Goal: Transaction & Acquisition: Obtain resource

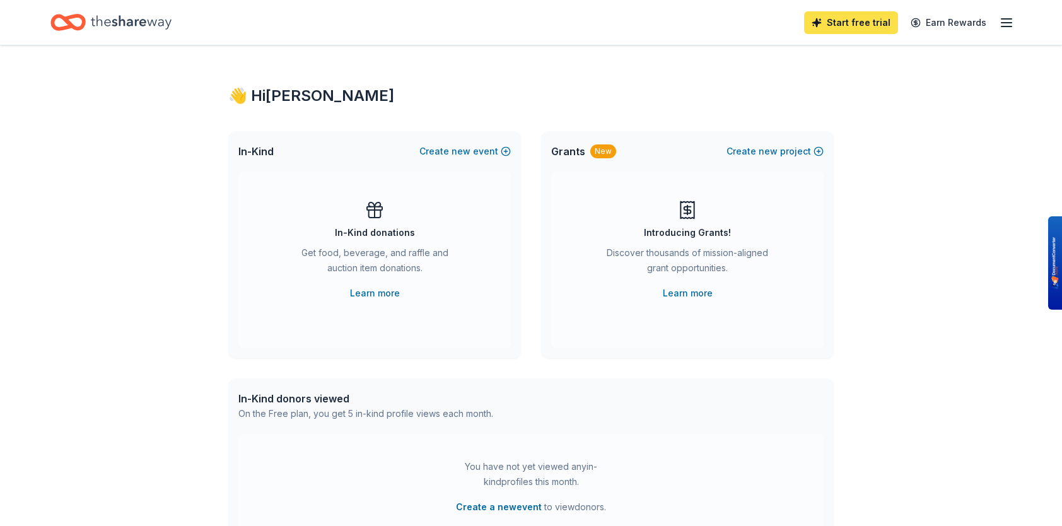
click at [858, 20] on link "Start free trial" at bounding box center [851, 22] width 94 height 23
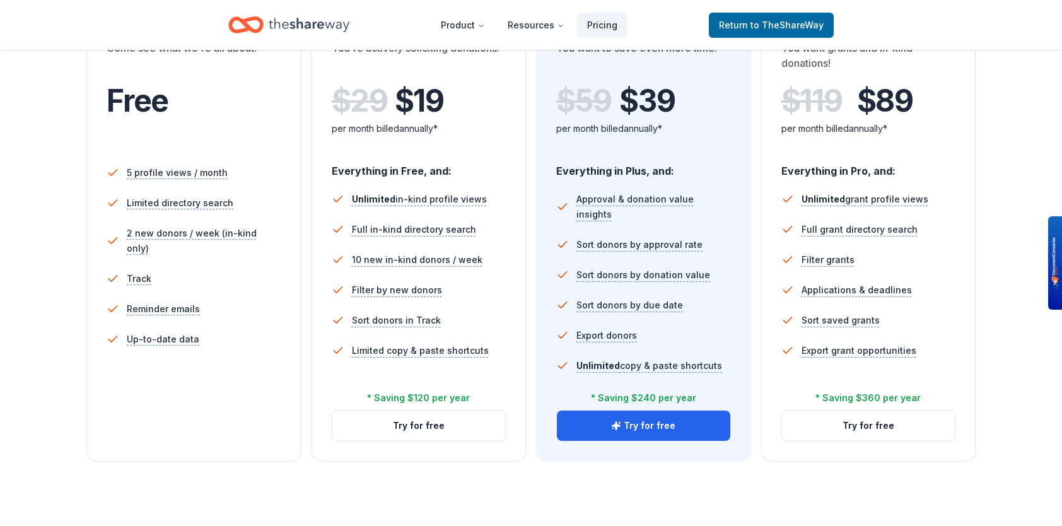
scroll to position [277, 0]
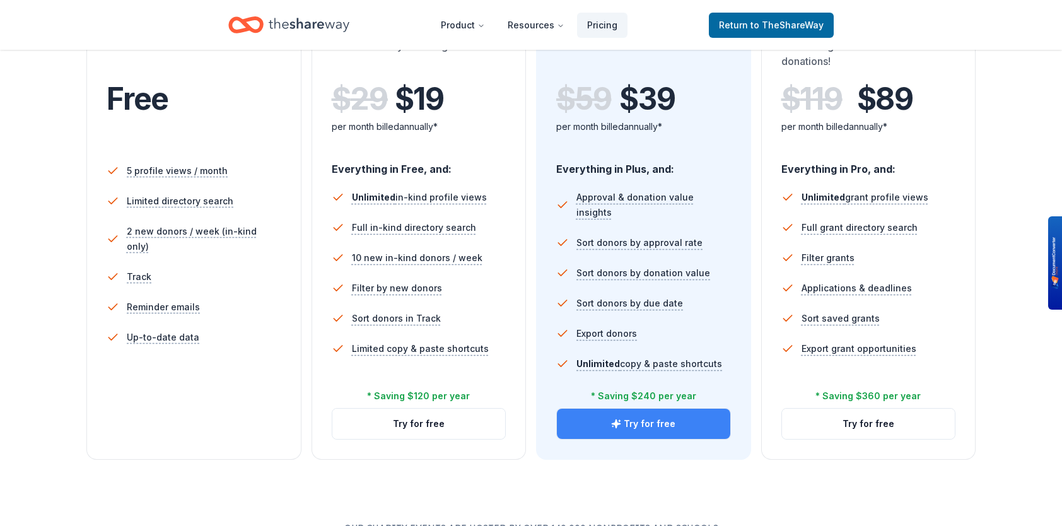
click at [653, 422] on button "Try for free" at bounding box center [643, 423] width 173 height 30
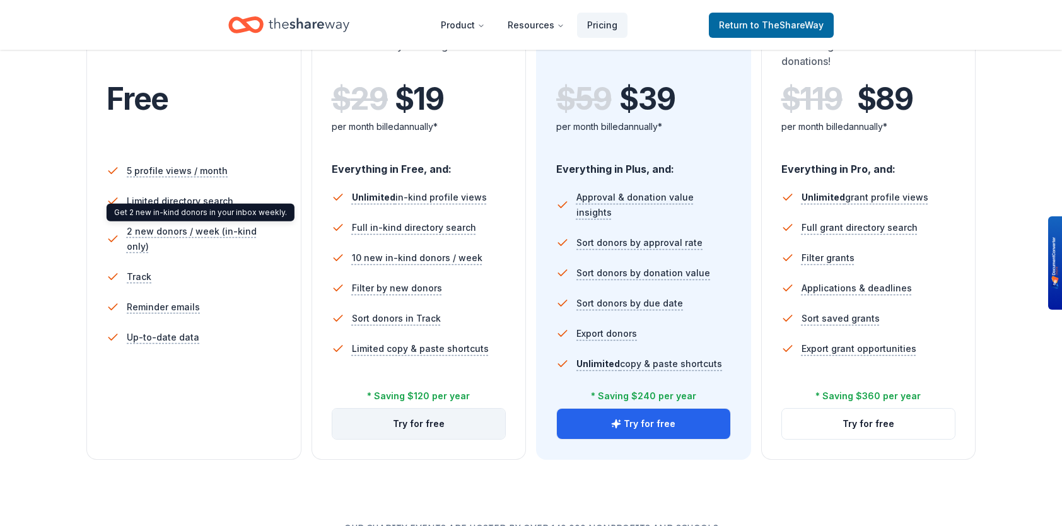
click at [411, 418] on button "Try for free" at bounding box center [418, 423] width 173 height 30
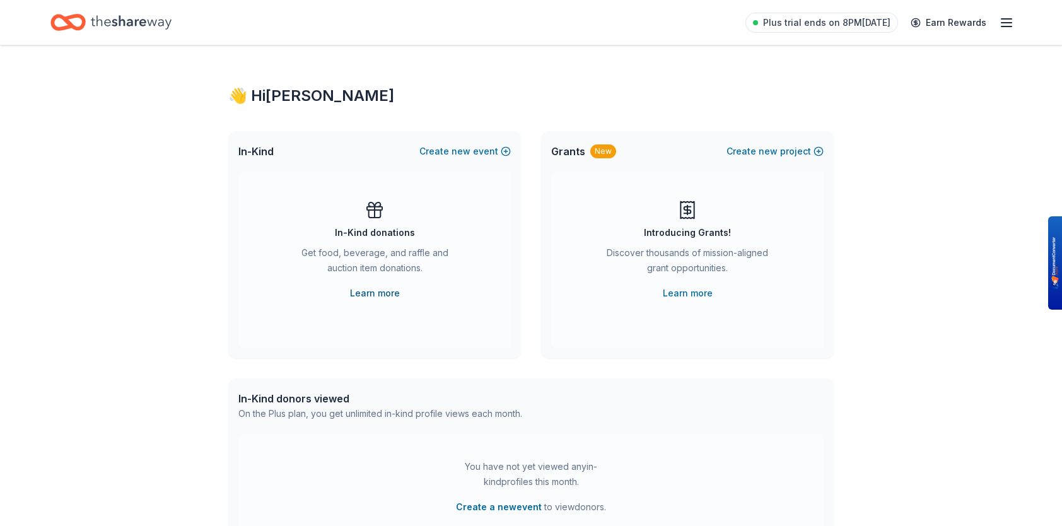
click at [378, 293] on link "Learn more" at bounding box center [375, 293] width 50 height 15
click at [1004, 29] on icon "button" at bounding box center [1006, 22] width 15 height 15
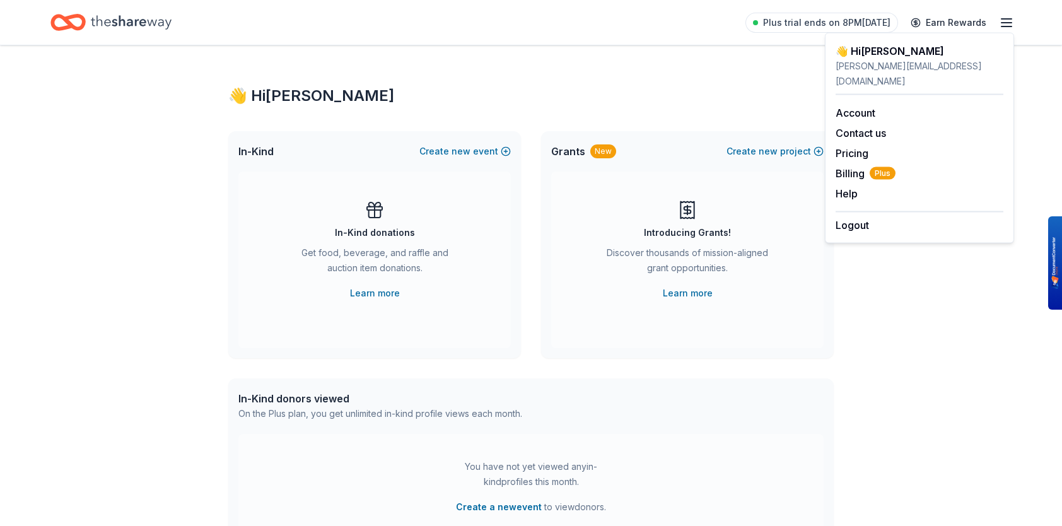
click at [636, 105] on div "👋 Hi Sarah" at bounding box center [530, 96] width 605 height 20
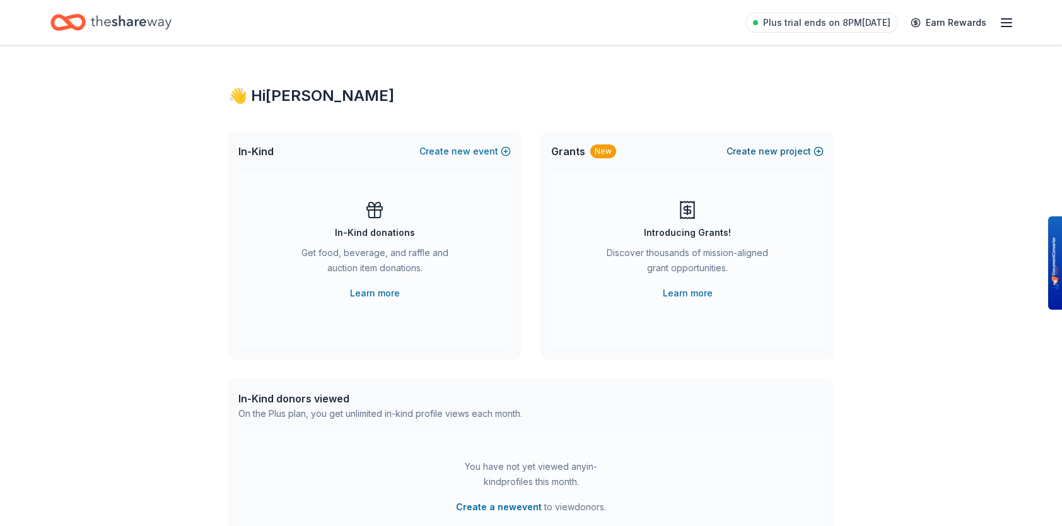
click at [749, 154] on button "Create new project" at bounding box center [774, 151] width 97 height 15
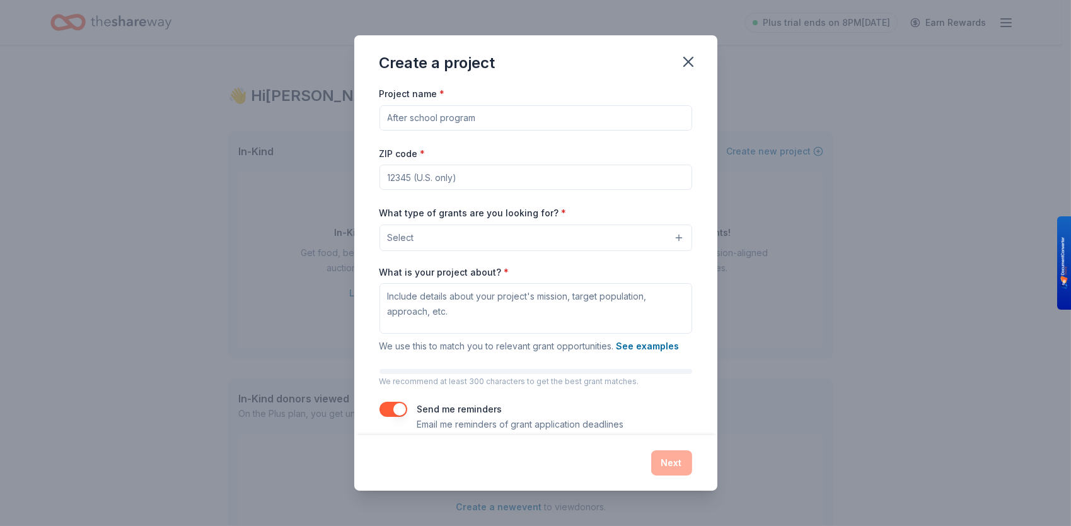
click at [410, 115] on input "Project name *" at bounding box center [535, 117] width 313 height 25
type input "After School Tutoring Program"
click at [397, 173] on input "ZIP code *" at bounding box center [535, 177] width 313 height 25
type input "28078"
click at [304, 217] on div "Create a project Project name * After School Tutoring Program ZIP code * 28078 …" at bounding box center [535, 263] width 1071 height 526
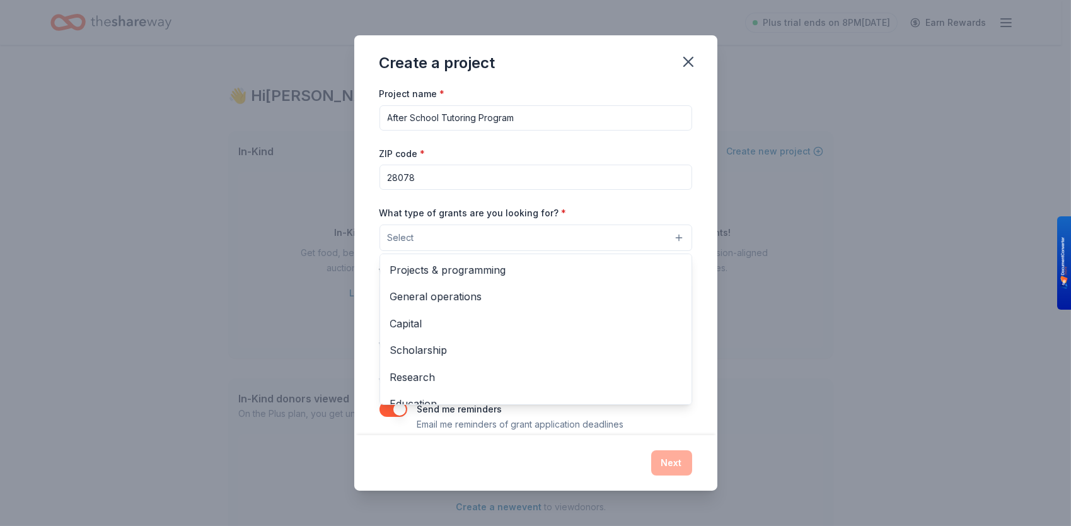
click at [667, 235] on button "Select" at bounding box center [535, 237] width 313 height 26
click at [629, 275] on span "Projects & programming" at bounding box center [535, 270] width 291 height 16
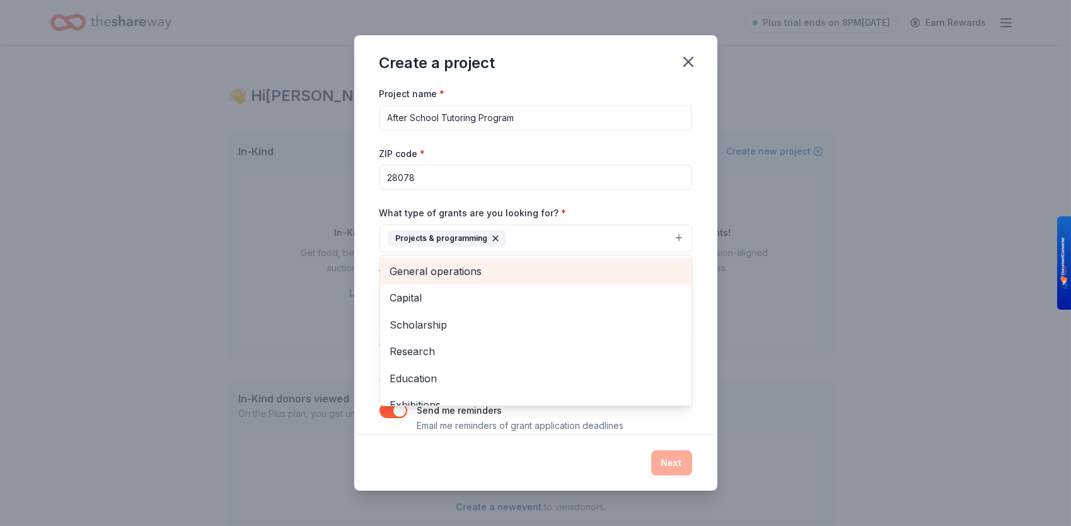
click at [629, 275] on span "General operations" at bounding box center [535, 271] width 291 height 16
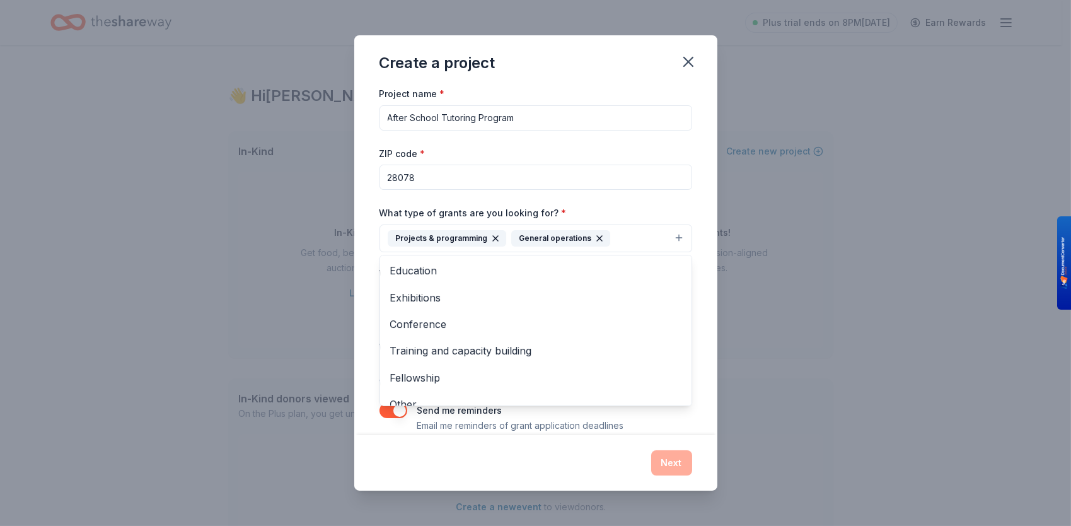
scroll to position [77, 0]
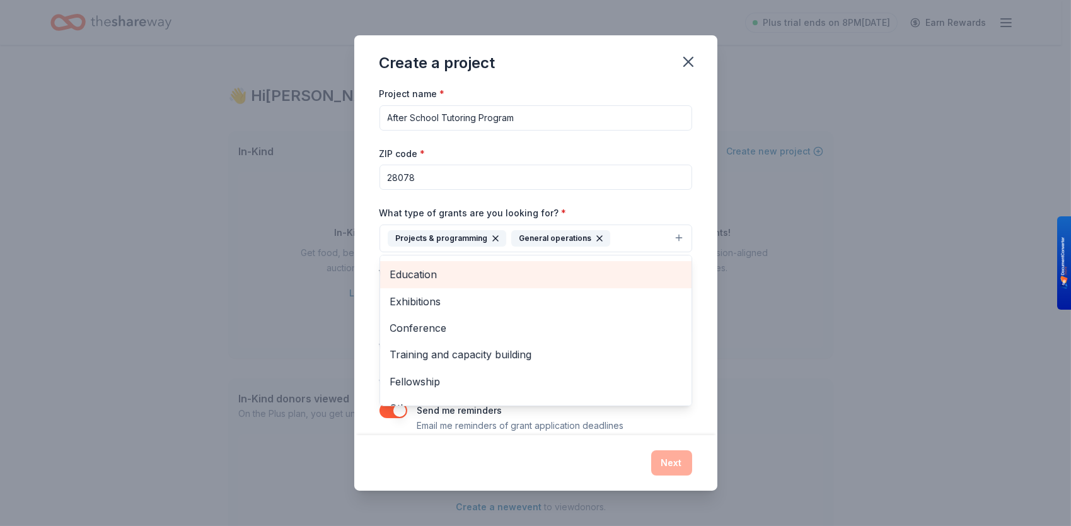
click at [427, 273] on span "Education" at bounding box center [535, 274] width 291 height 16
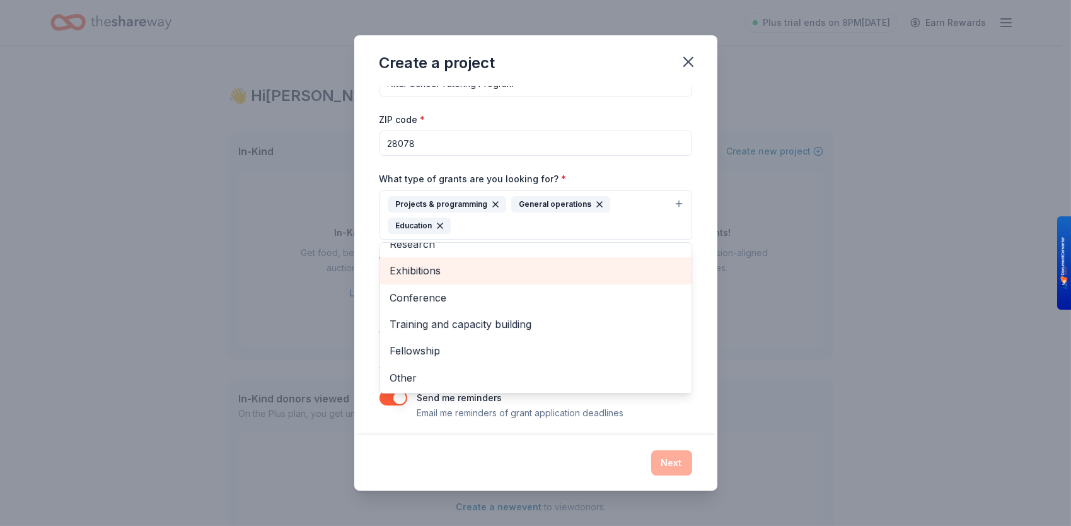
scroll to position [39, 0]
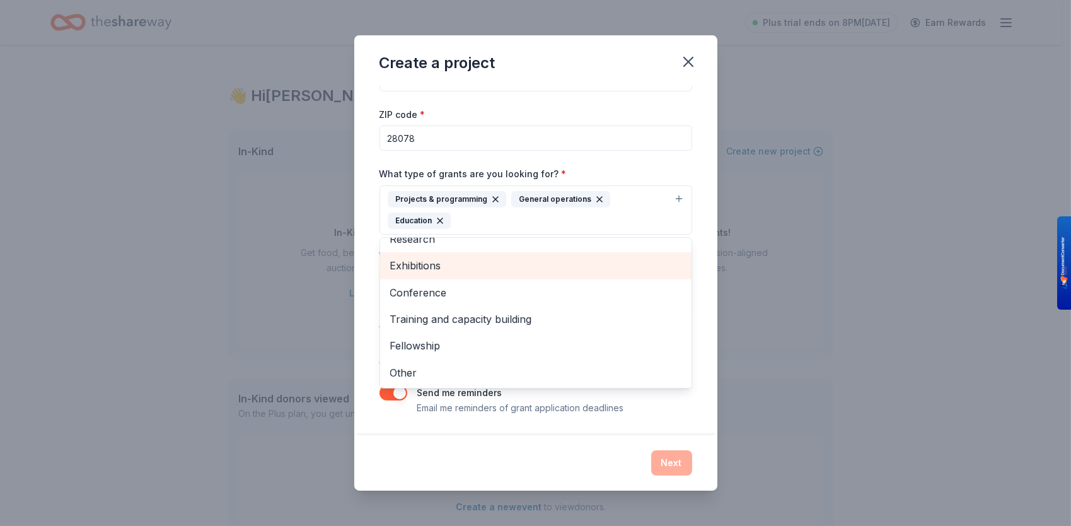
click at [704, 204] on div "Project name * After School Tutoring Program ZIP code * 28078 What type of gran…" at bounding box center [535, 260] width 363 height 349
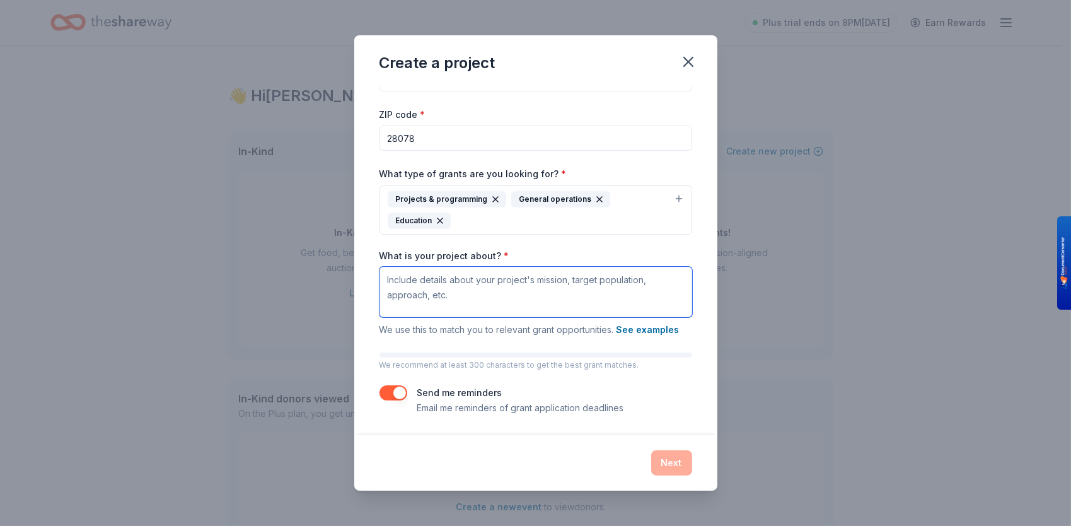
click at [408, 277] on textarea "What is your project about? *" at bounding box center [535, 292] width 313 height 50
click at [688, 67] on icon "button" at bounding box center [689, 62] width 18 height 18
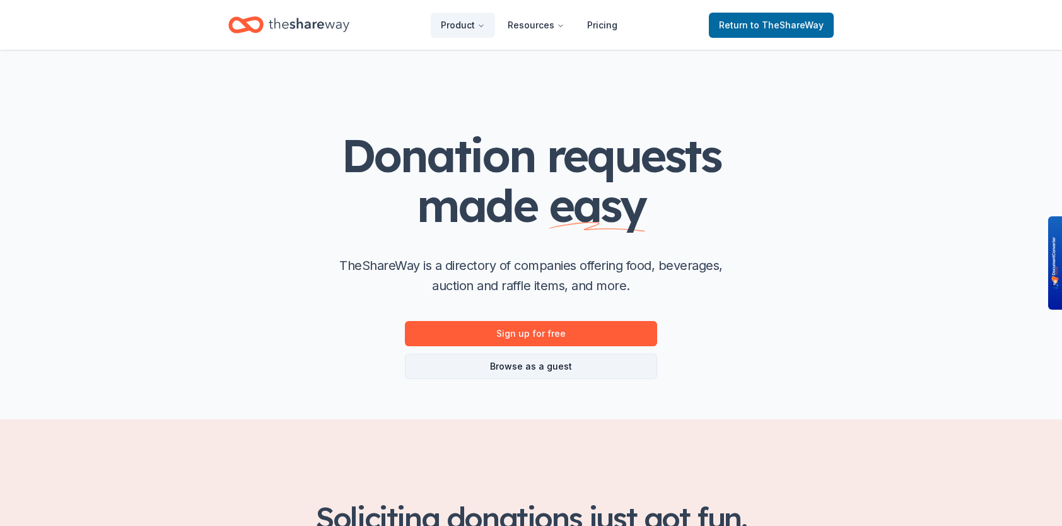
click at [506, 364] on link "Browse as a guest" at bounding box center [531, 366] width 252 height 25
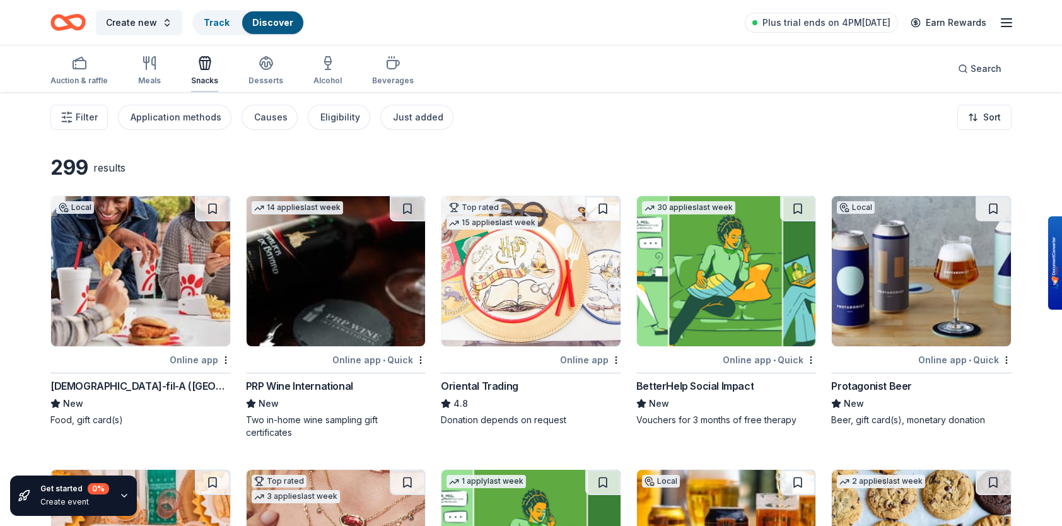
click at [202, 72] on div "Snacks" at bounding box center [204, 70] width 27 height 30
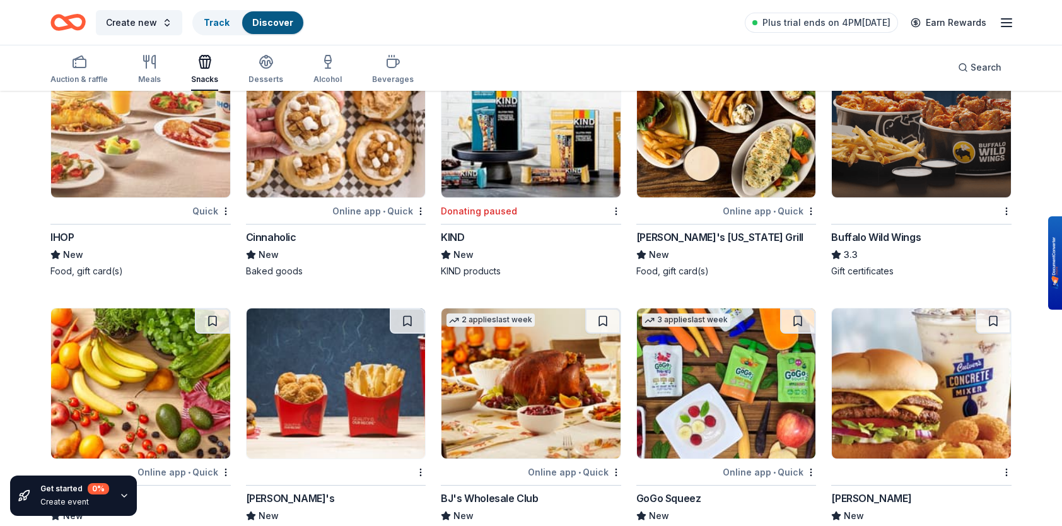
scroll to position [1604, 0]
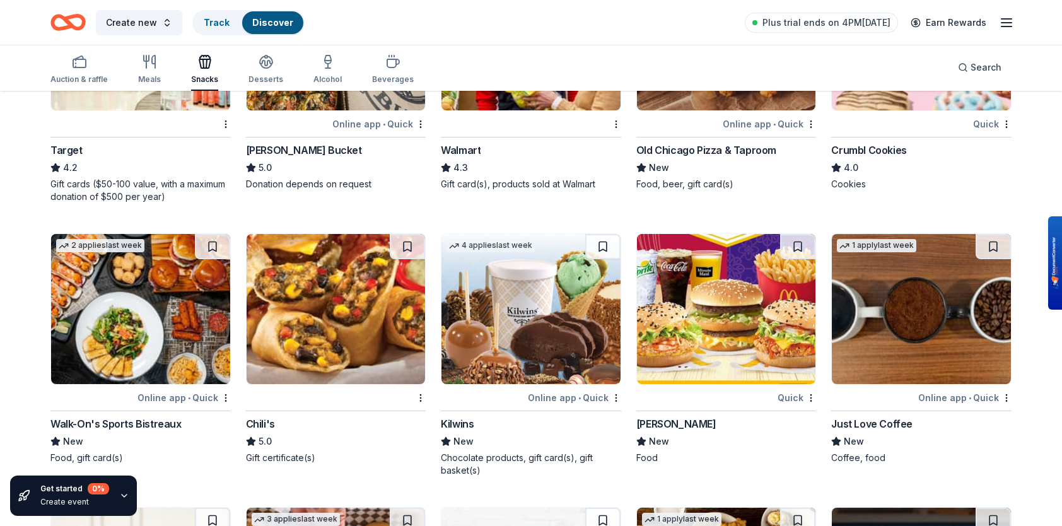
click at [466, 145] on div "Walmart" at bounding box center [461, 149] width 40 height 15
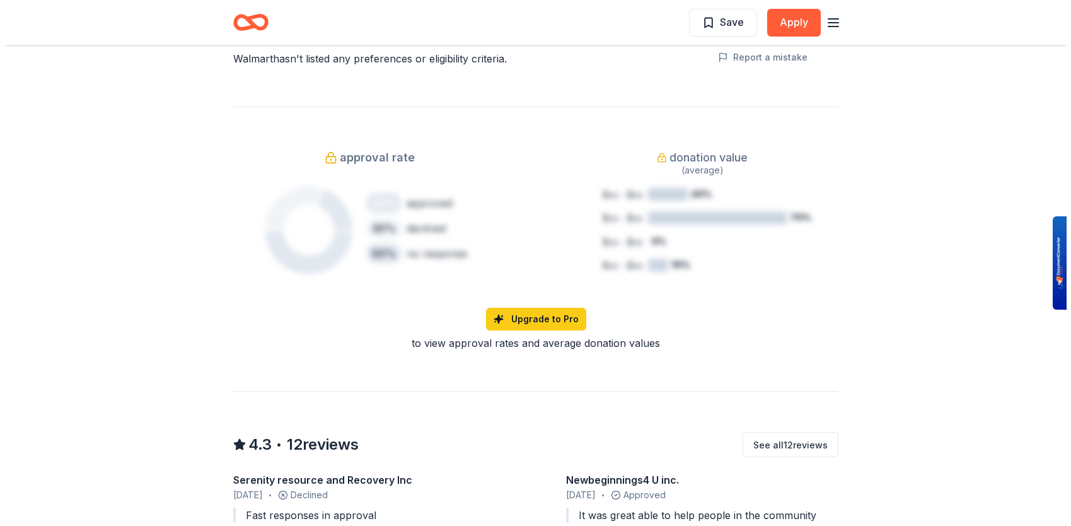
scroll to position [277, 0]
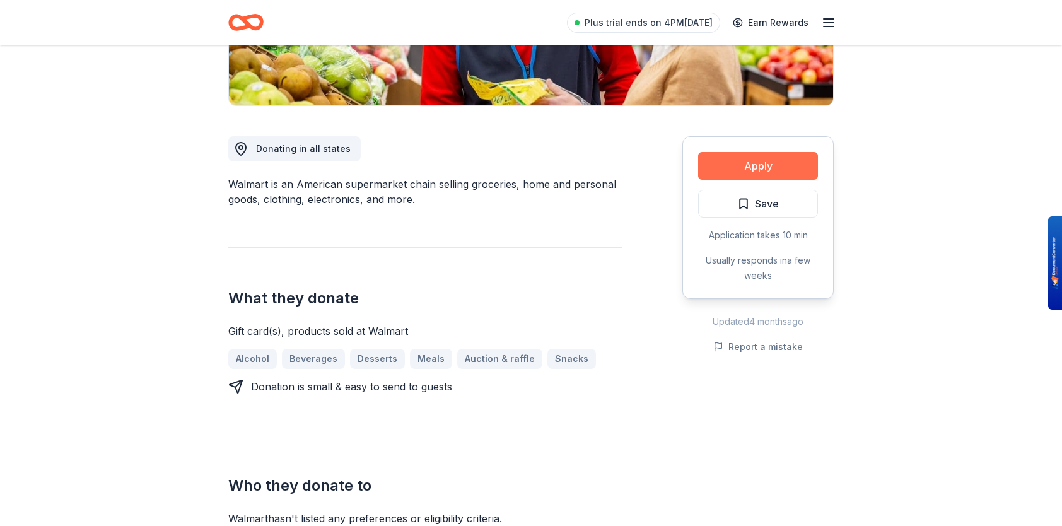
click at [740, 160] on button "Apply" at bounding box center [758, 166] width 120 height 28
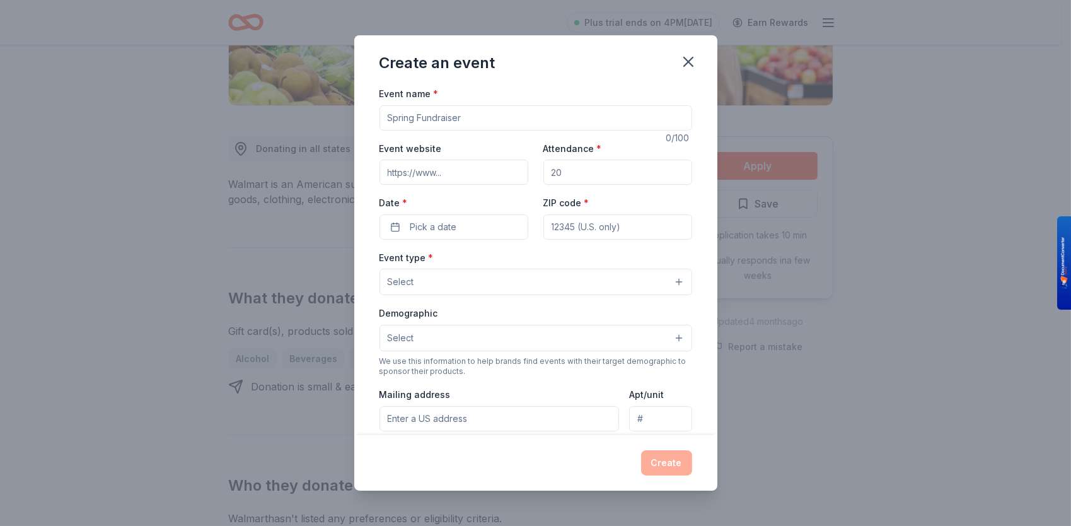
click at [439, 120] on input "Event name *" at bounding box center [535, 117] width 313 height 25
type input "After School Tutoring"
click at [444, 173] on input "Event website" at bounding box center [453, 171] width 149 height 25
type input "www.caterpillarministries.org"
click at [570, 180] on input "Attendance *" at bounding box center [617, 171] width 149 height 25
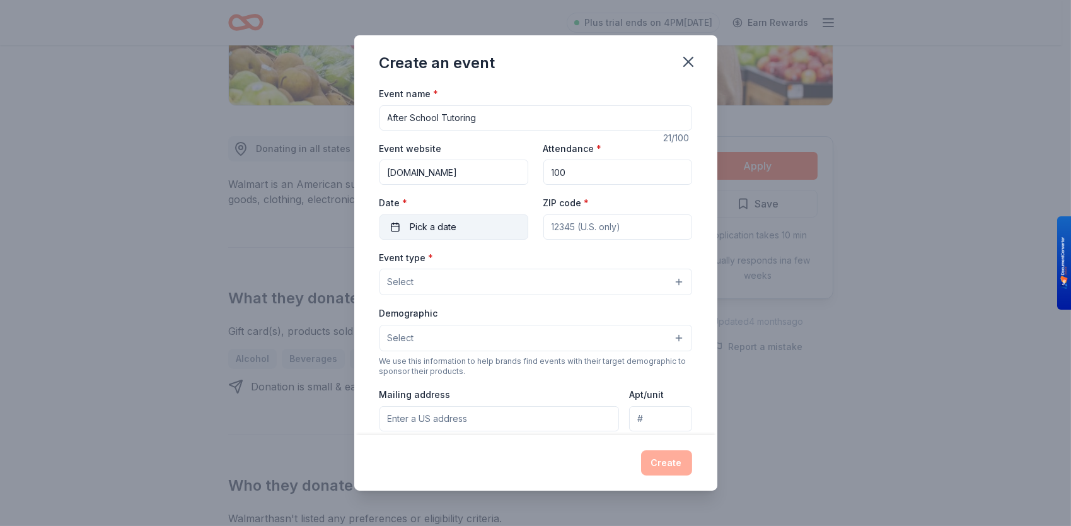
type input "100"
click at [446, 221] on span "Pick a date" at bounding box center [433, 226] width 47 height 15
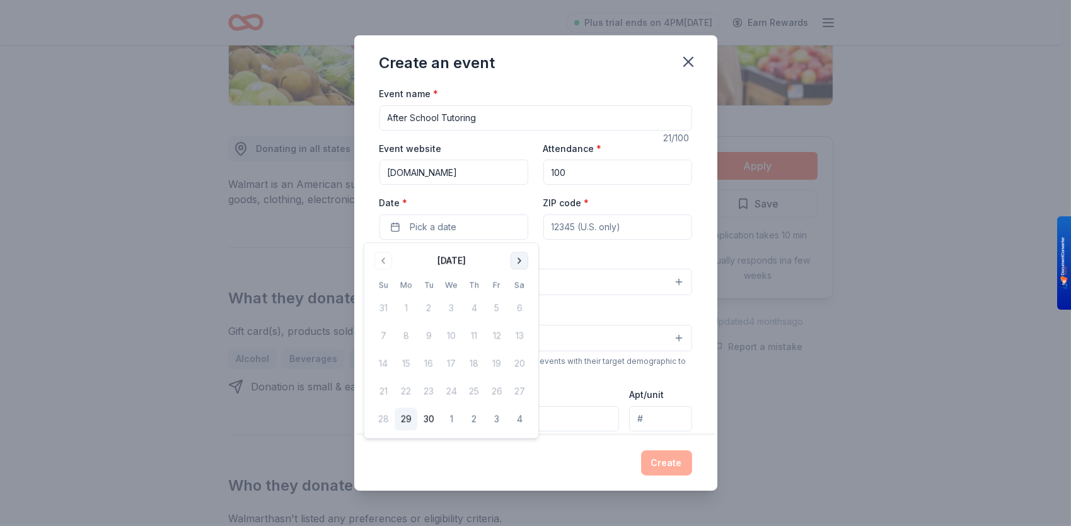
click at [519, 264] on button "Go to next month" at bounding box center [520, 261] width 18 height 18
click at [446, 361] on button "15" at bounding box center [451, 363] width 23 height 23
click at [570, 226] on input "ZIP code *" at bounding box center [617, 226] width 149 height 25
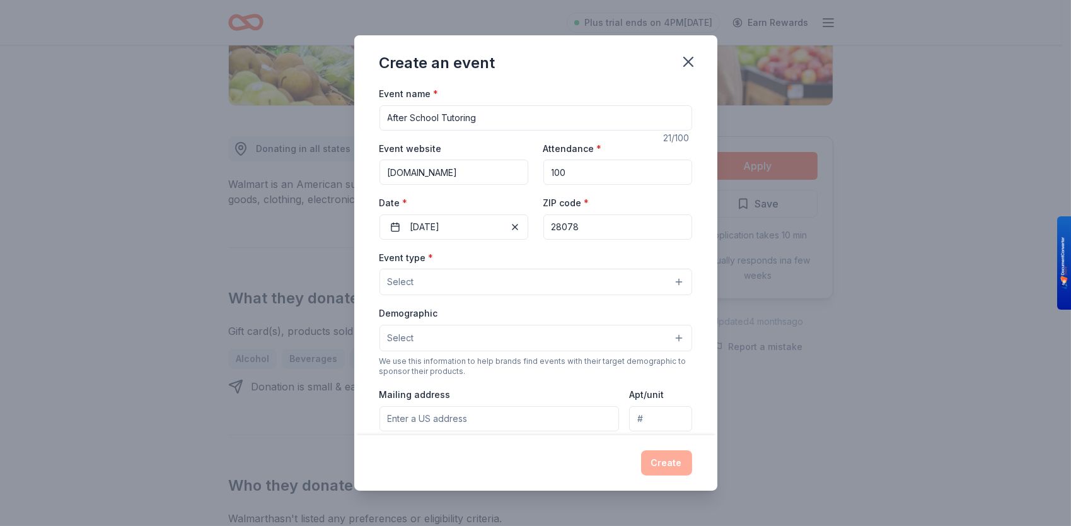
type input "28078"
click at [419, 282] on button "Select" at bounding box center [535, 282] width 313 height 26
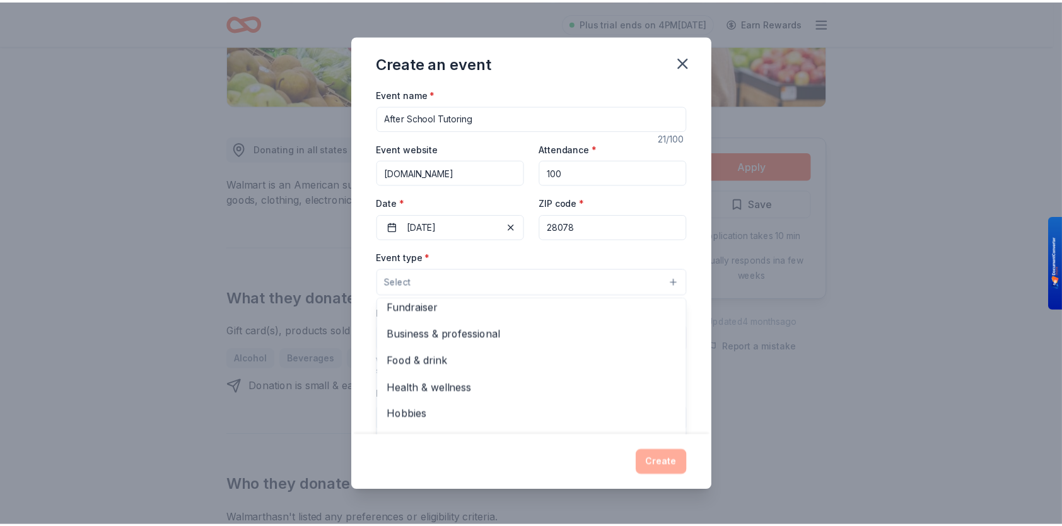
scroll to position [42, 0]
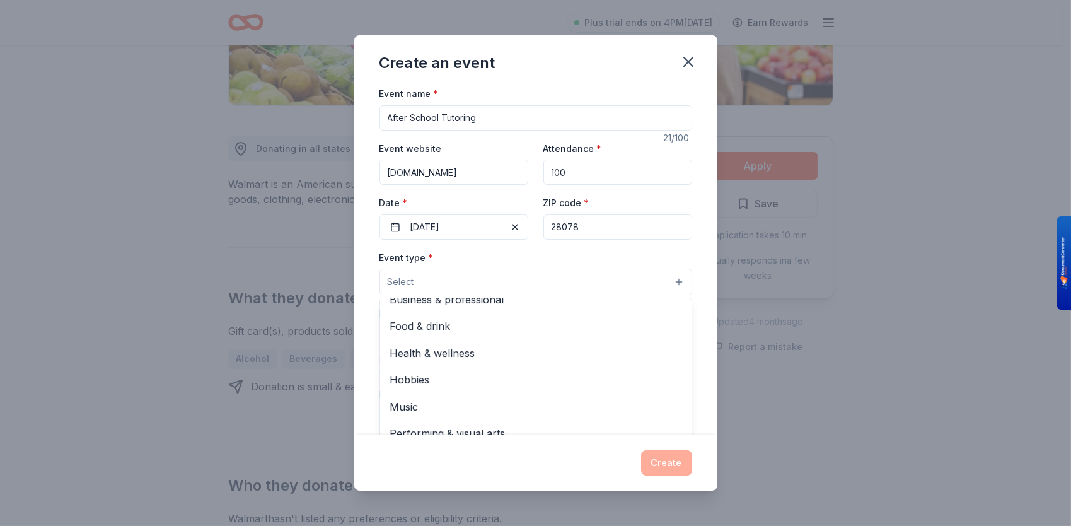
click at [688, 64] on div "Create an event Event name * After School Tutoring 21 /100 Event website www.ca…" at bounding box center [535, 262] width 363 height 455
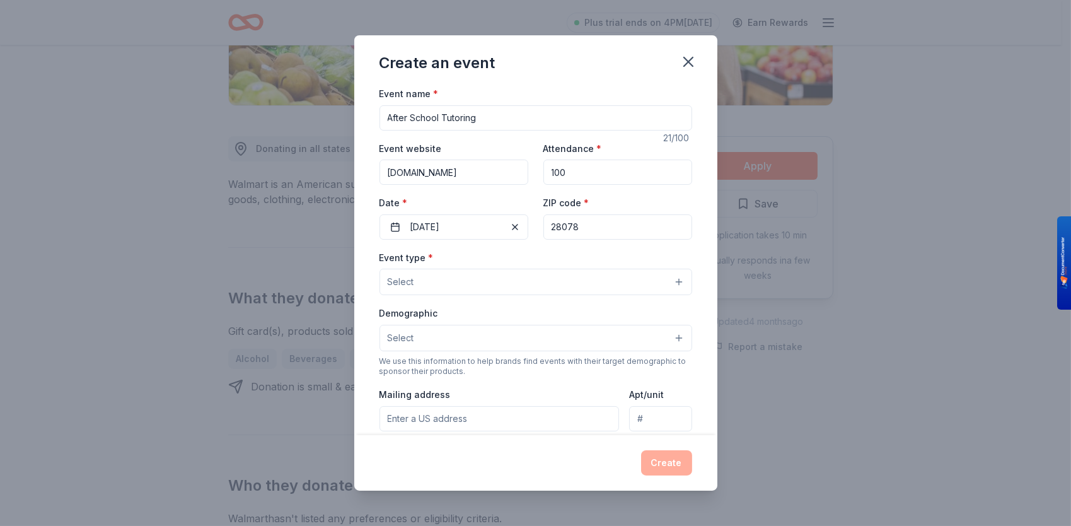
click at [688, 64] on icon "button" at bounding box center [689, 62] width 18 height 18
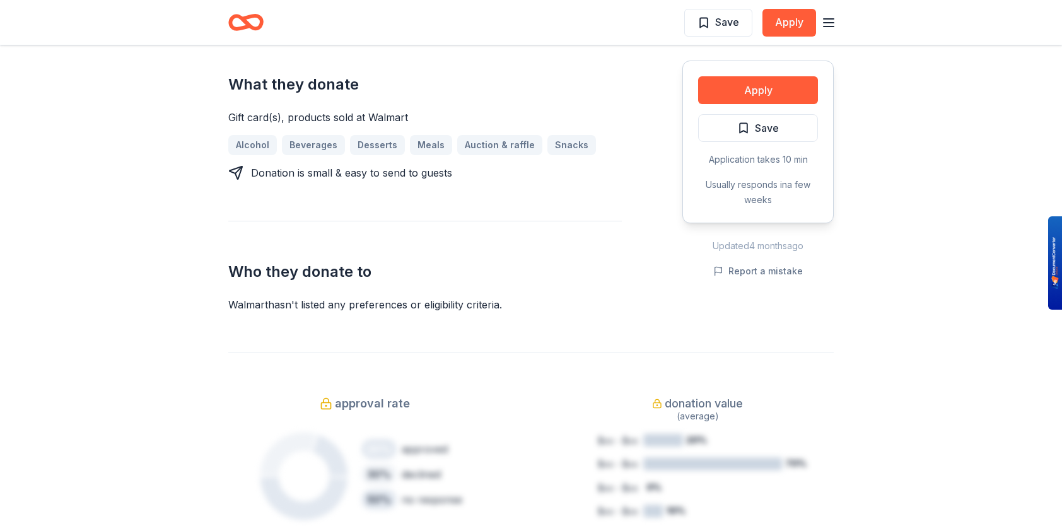
scroll to position [144, 0]
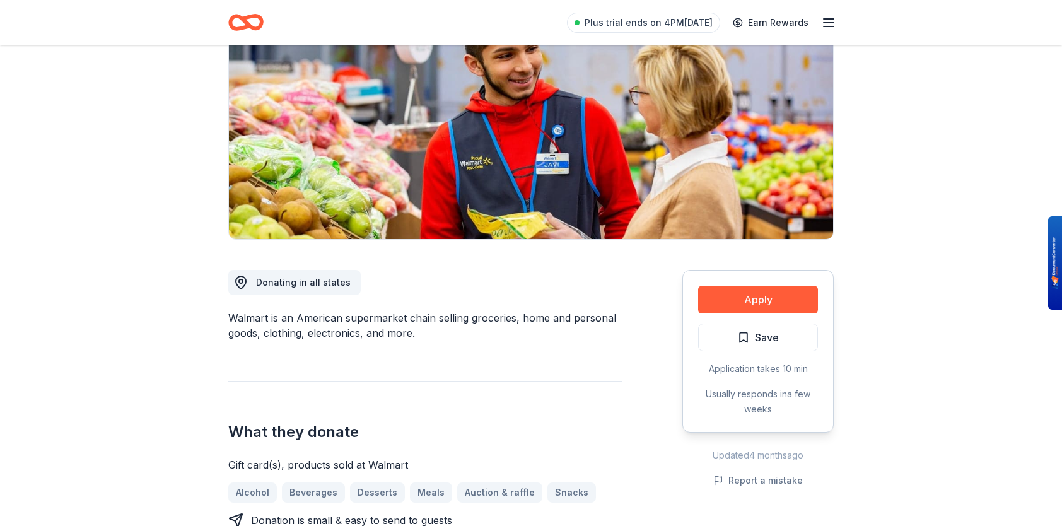
click at [828, 23] on line "button" at bounding box center [828, 23] width 10 height 0
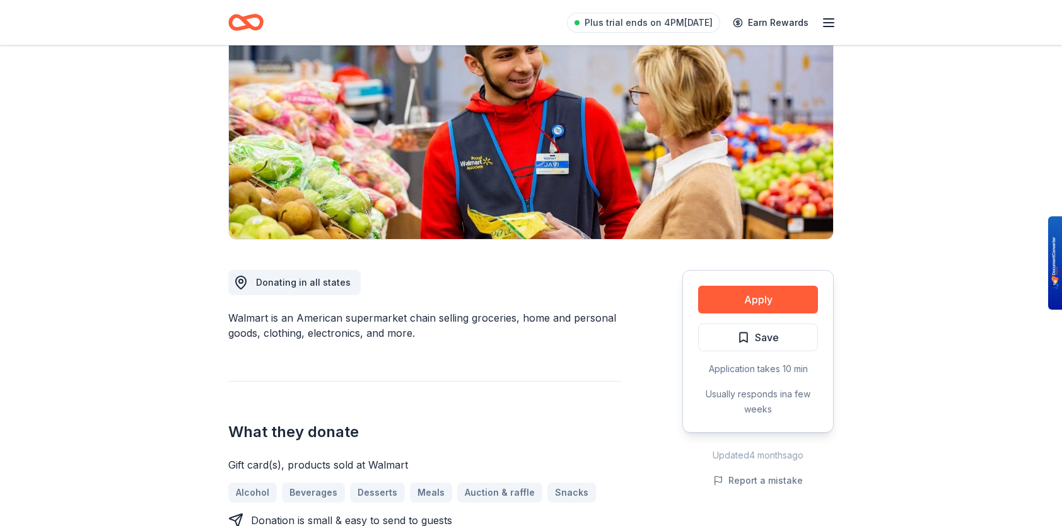
click at [825, 20] on icon "button" at bounding box center [828, 22] width 15 height 15
